Goal: Navigation & Orientation: Find specific page/section

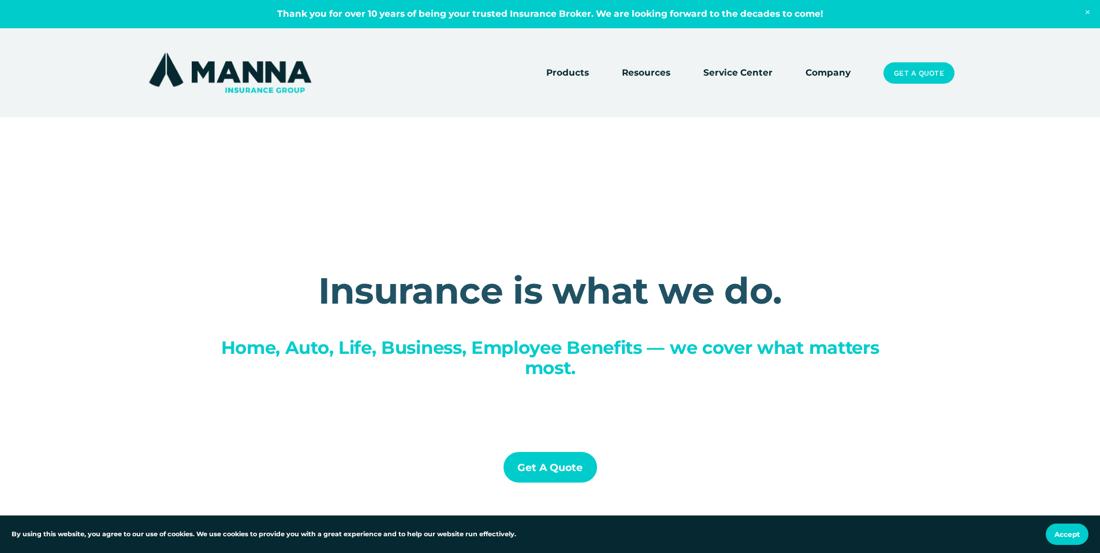
click at [821, 70] on link "Company" at bounding box center [828, 73] width 45 height 16
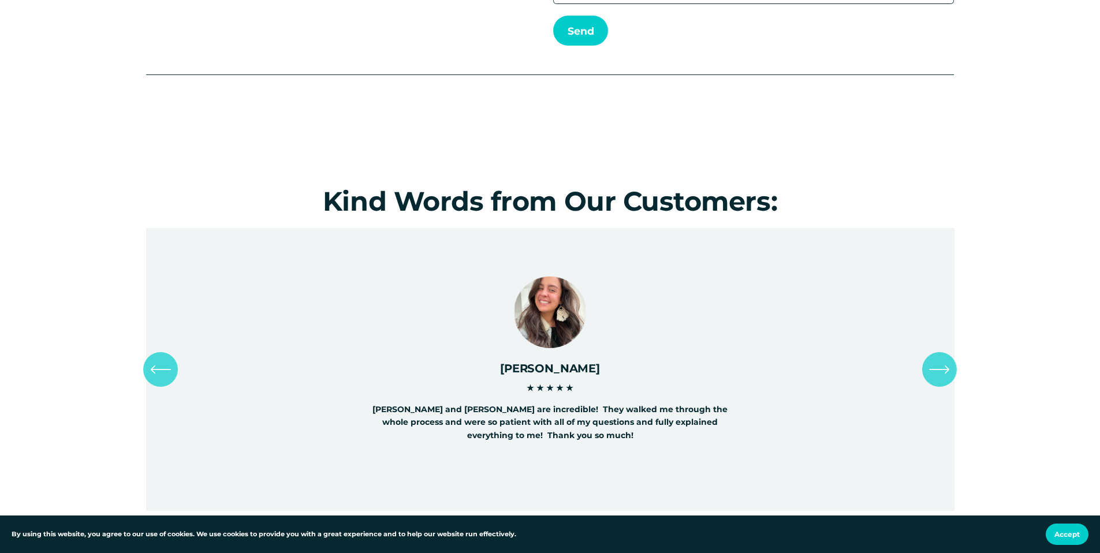
scroll to position [4715, 0]
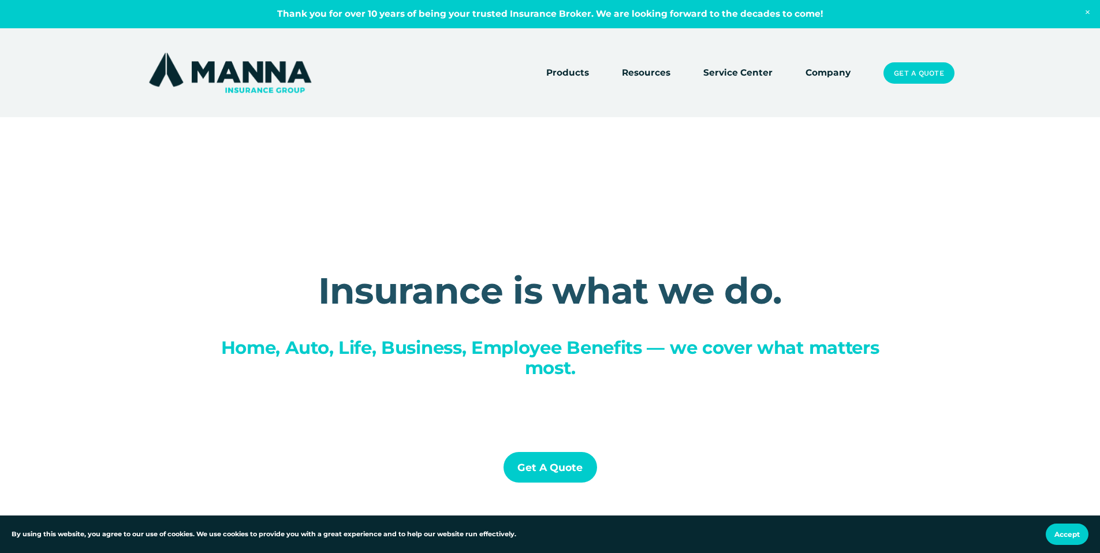
click at [832, 70] on link "Company" at bounding box center [828, 73] width 45 height 16
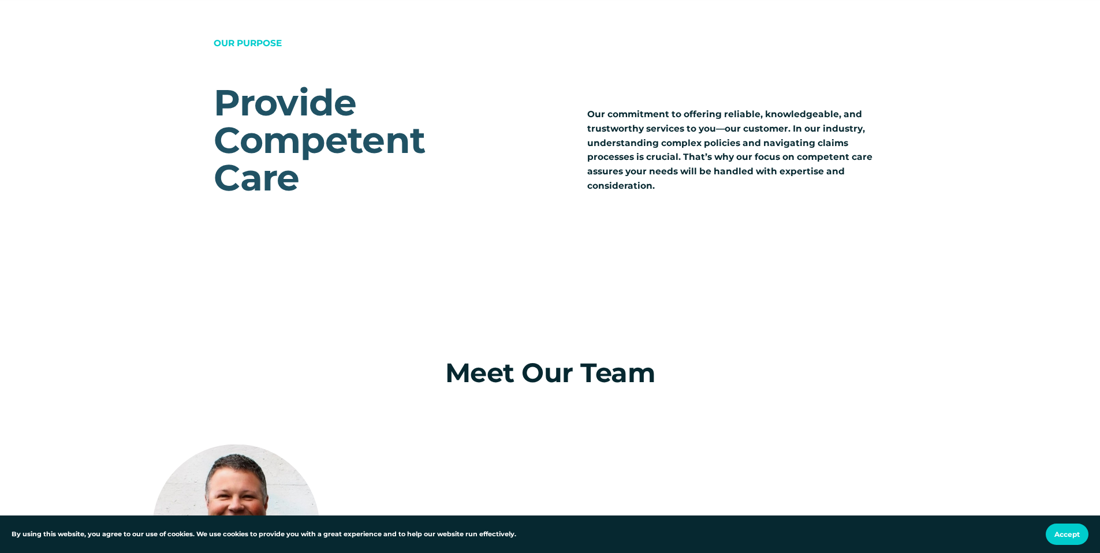
scroll to position [1354, 0]
